Goal: Check status: Check status

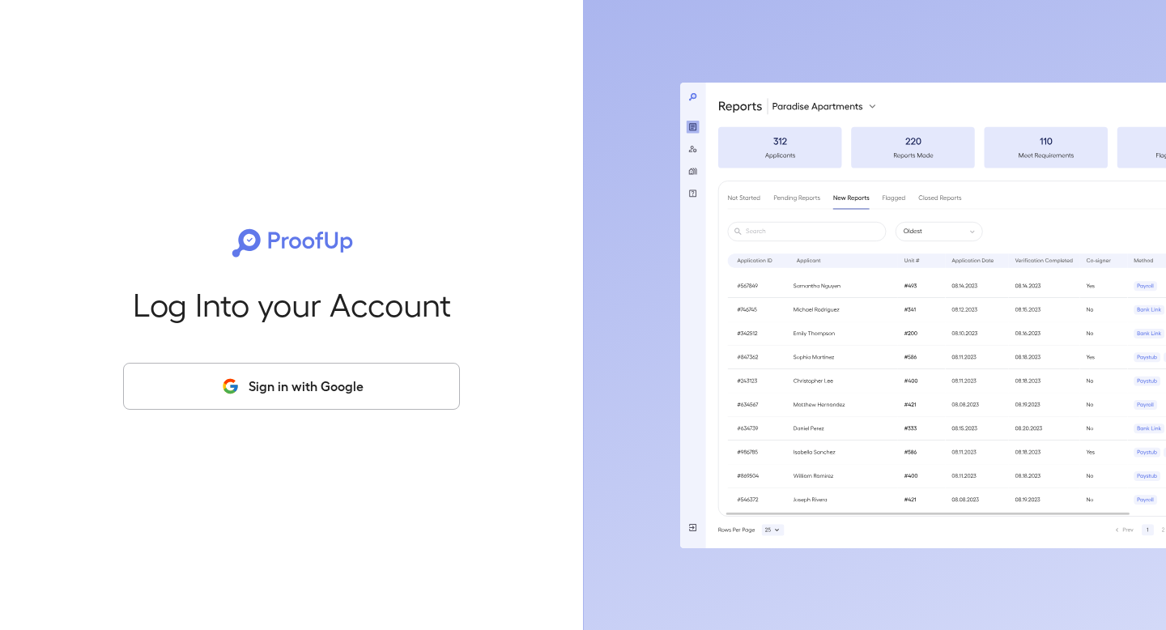
click at [275, 410] on div "Log Into your Account Sign in with Google" at bounding box center [291, 315] width 531 height 630
click at [287, 392] on button "Sign in with Google" at bounding box center [291, 386] width 337 height 47
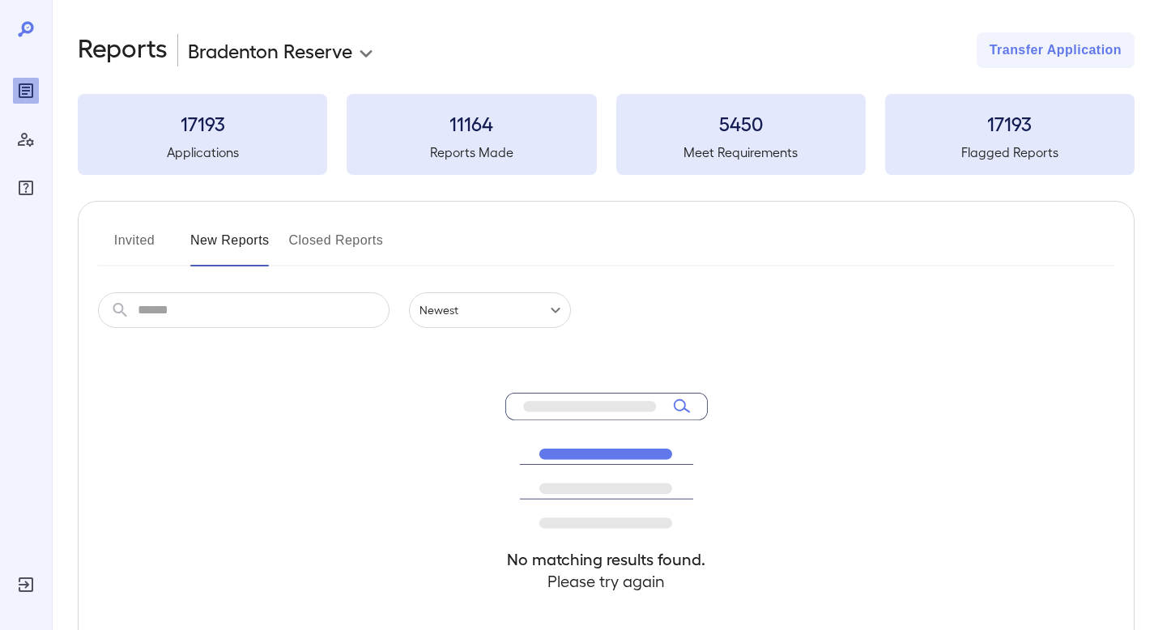
click at [148, 245] on button "Invited" at bounding box center [134, 247] width 73 height 39
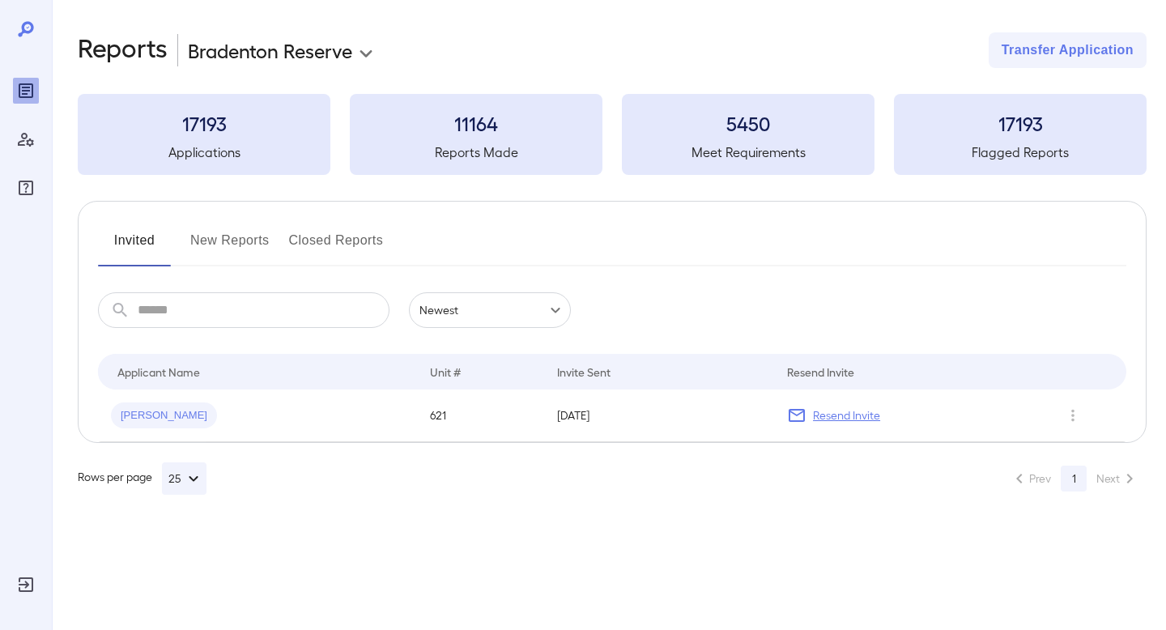
click at [215, 233] on button "New Reports" at bounding box center [229, 247] width 79 height 39
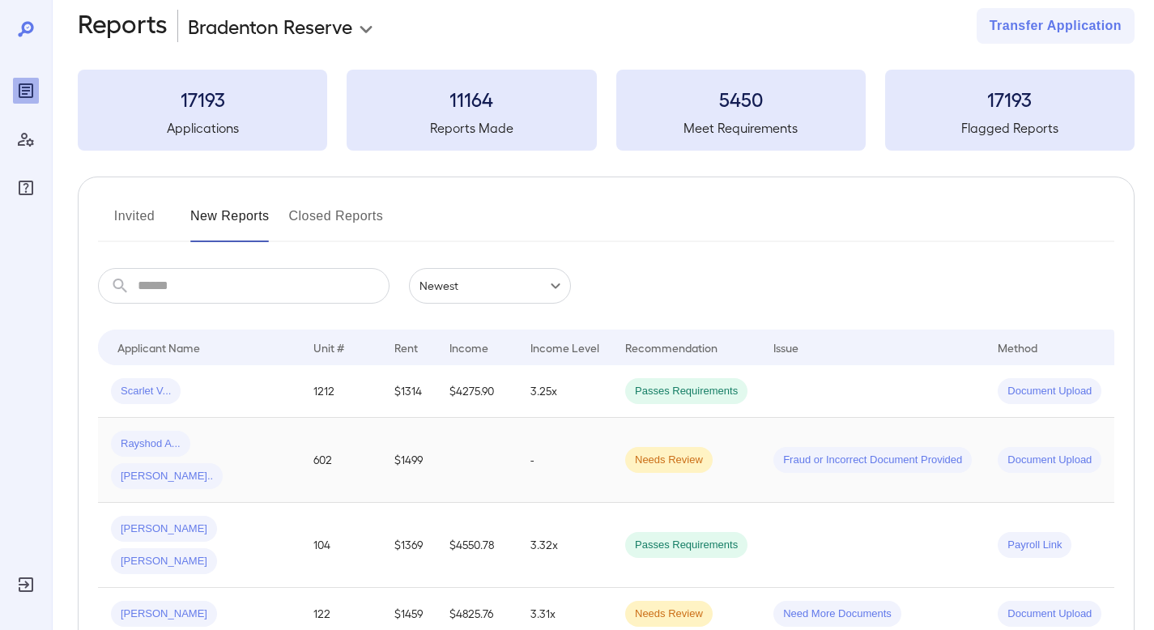
scroll to position [28, 0]
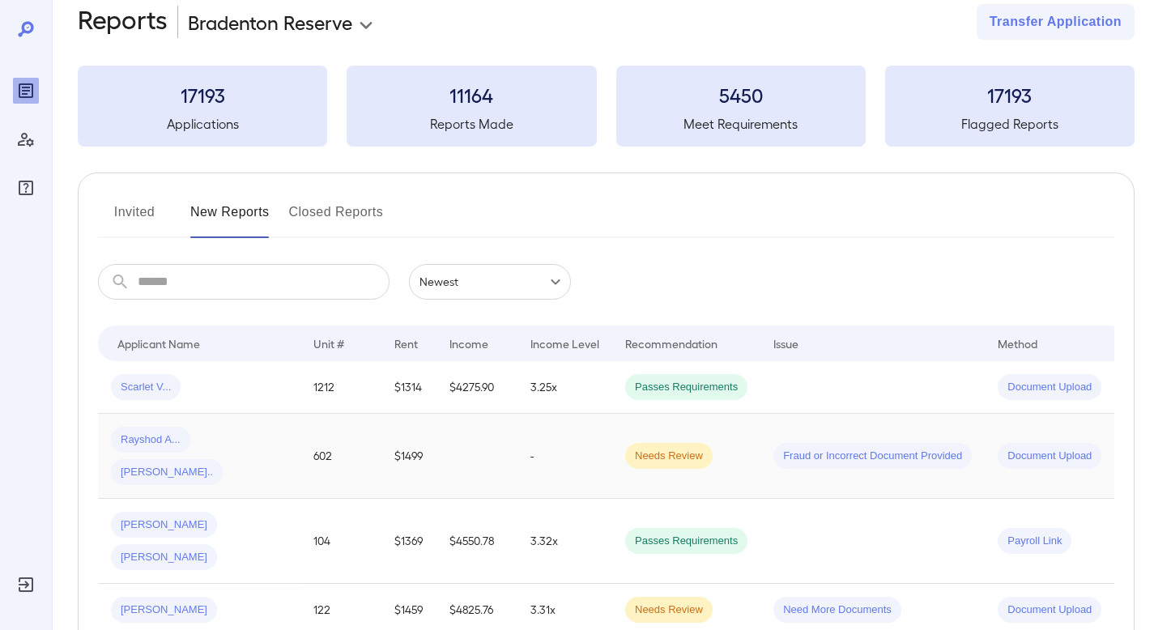
click at [755, 436] on td "Needs Review" at bounding box center [686, 456] width 148 height 85
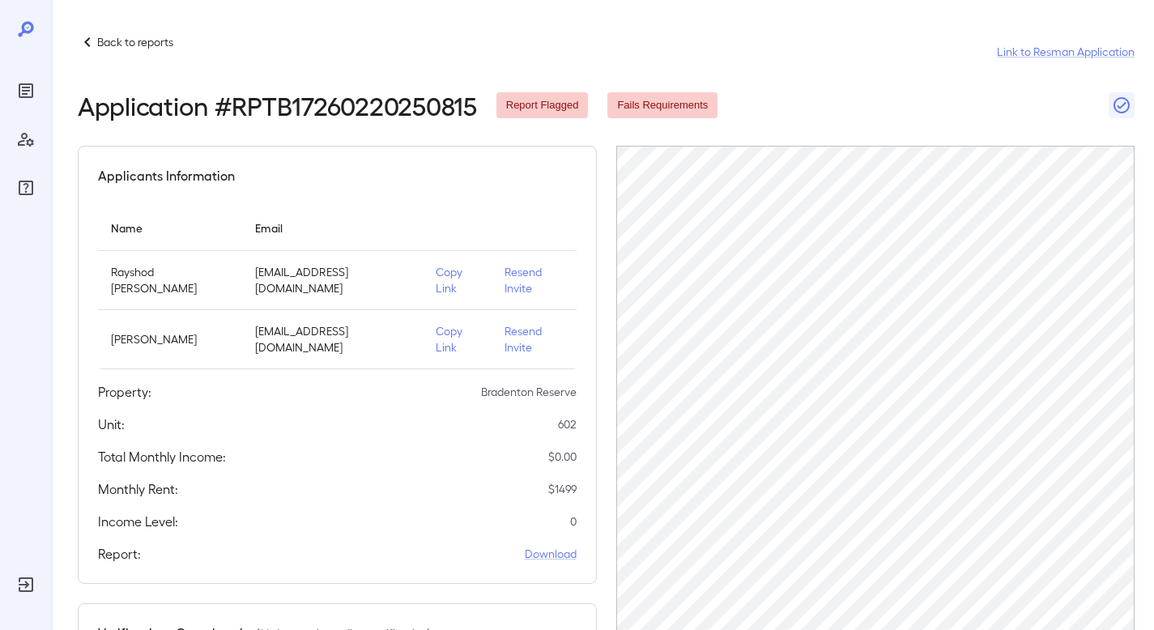
click at [436, 275] on p "Copy Link" at bounding box center [457, 280] width 43 height 32
click at [96, 57] on div "Back to reports Link to Resman Application" at bounding box center [606, 51] width 1057 height 39
click at [104, 47] on p "Back to reports" at bounding box center [135, 42] width 76 height 16
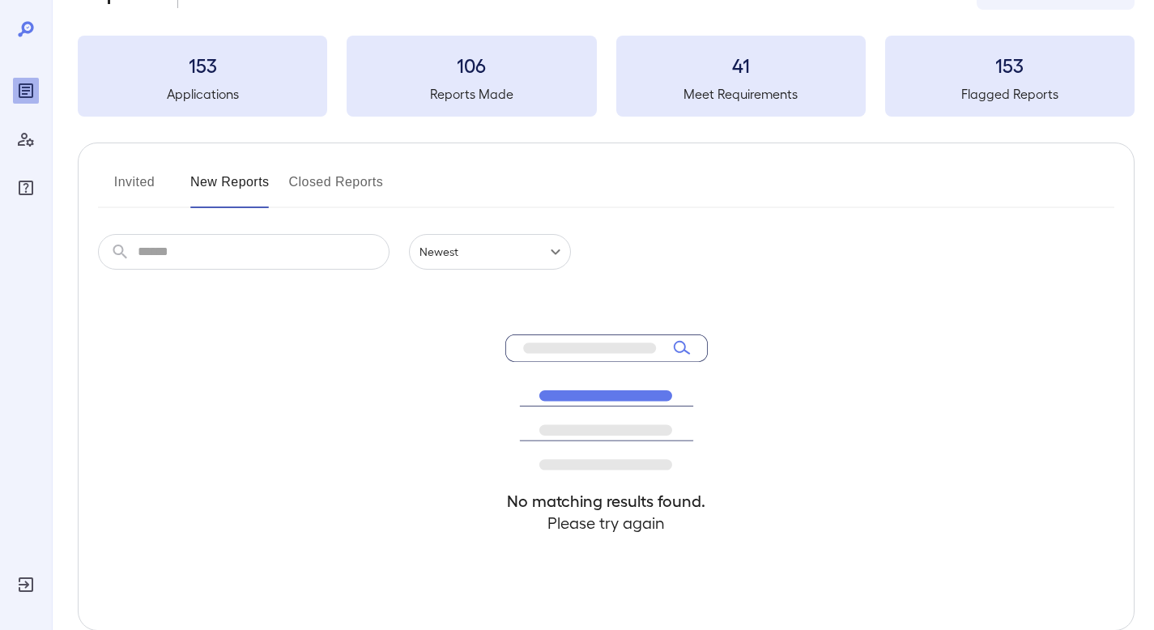
scroll to position [143, 0]
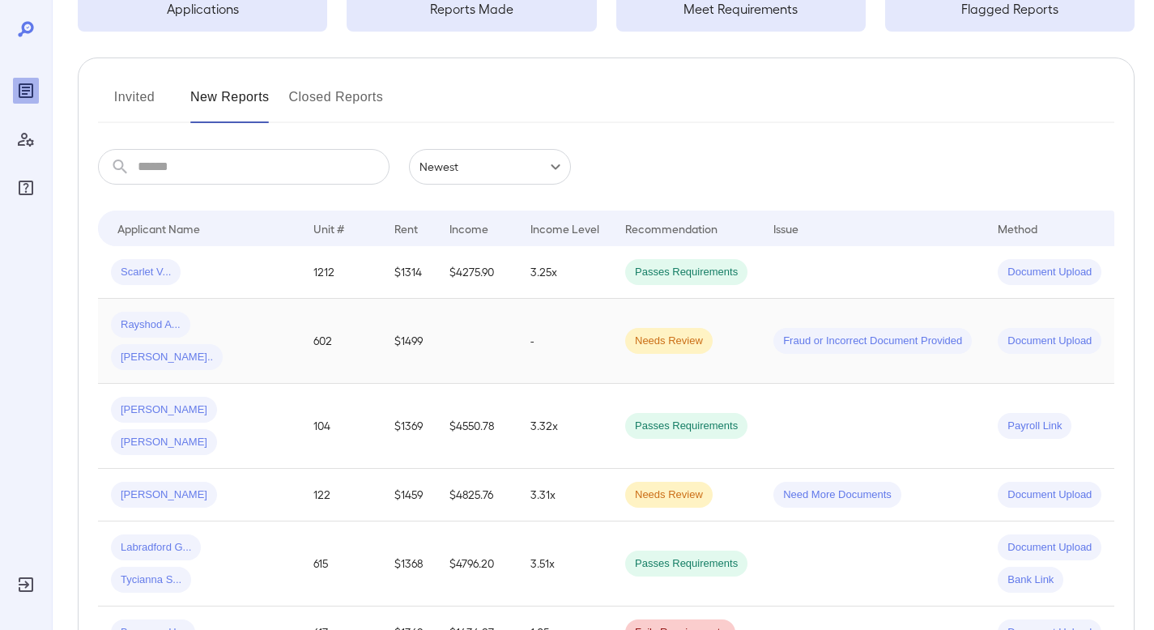
click at [500, 329] on td at bounding box center [476, 341] width 81 height 85
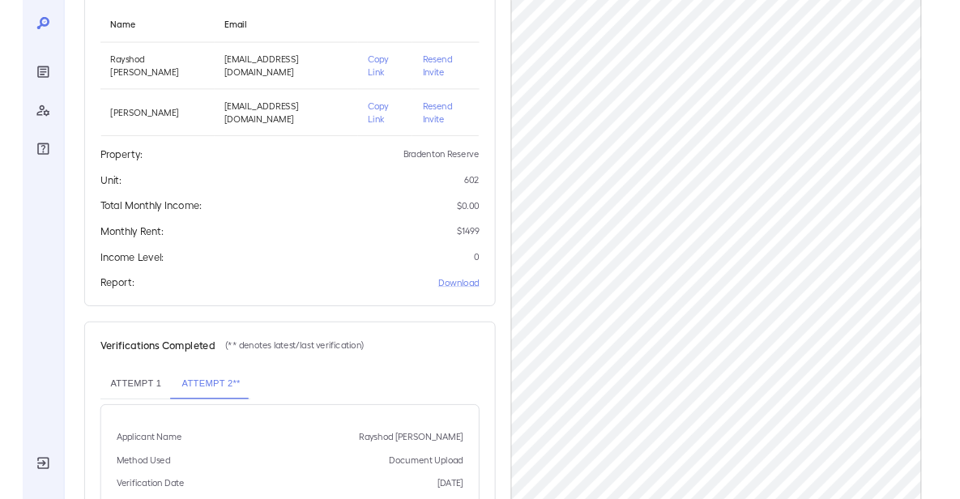
scroll to position [346, 0]
